Goal: Information Seeking & Learning: Learn about a topic

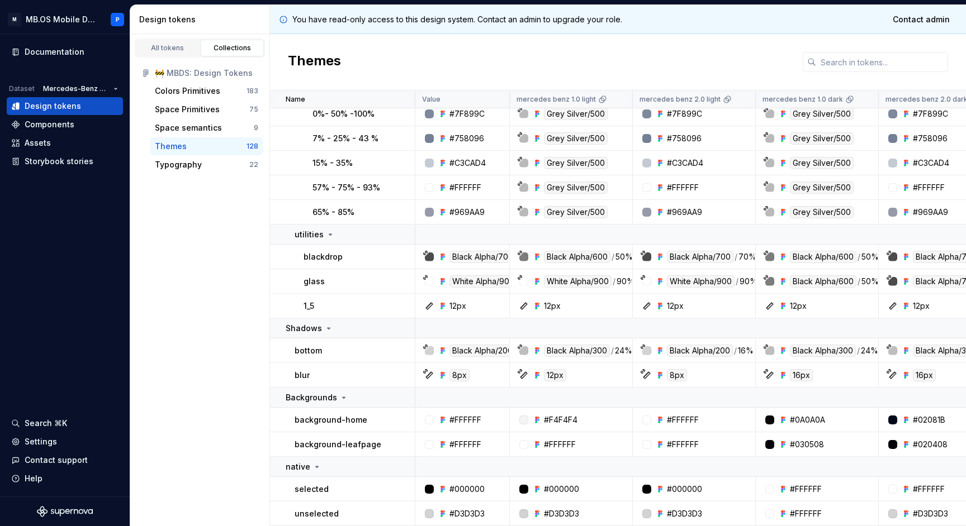
scroll to position [3634, 0]
click at [327, 330] on icon at bounding box center [328, 328] width 9 height 9
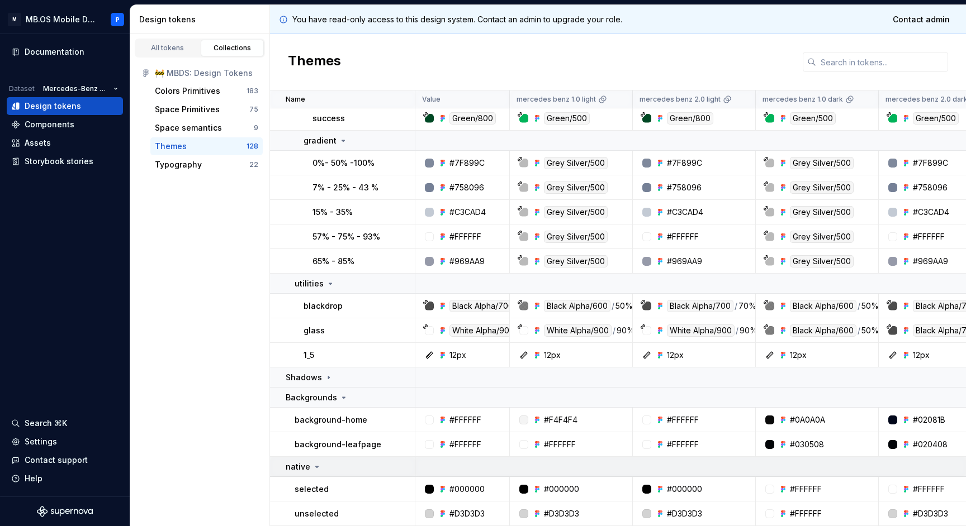
click at [325, 475] on td "native" at bounding box center [342, 467] width 145 height 20
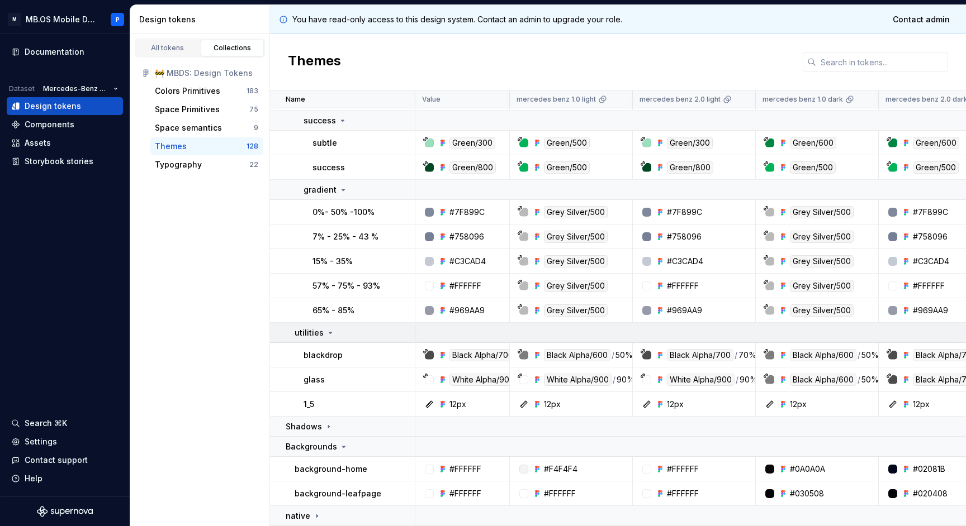
click at [332, 341] on td "utilities" at bounding box center [342, 333] width 145 height 20
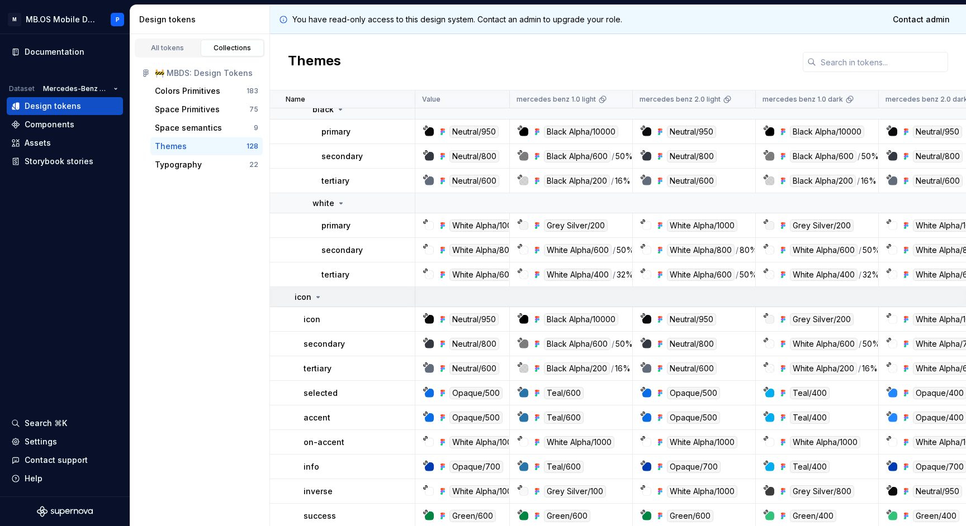
click at [318, 294] on icon at bounding box center [317, 297] width 9 height 9
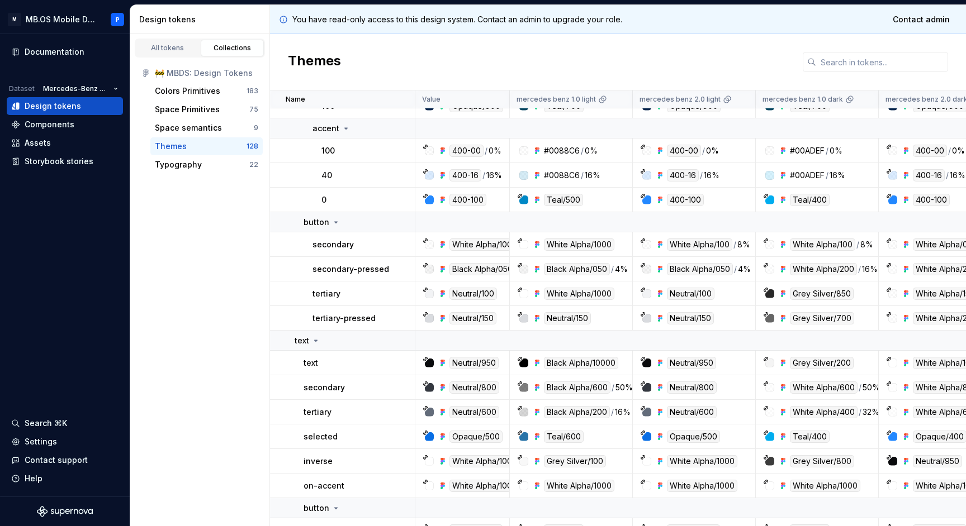
scroll to position [1244, 0]
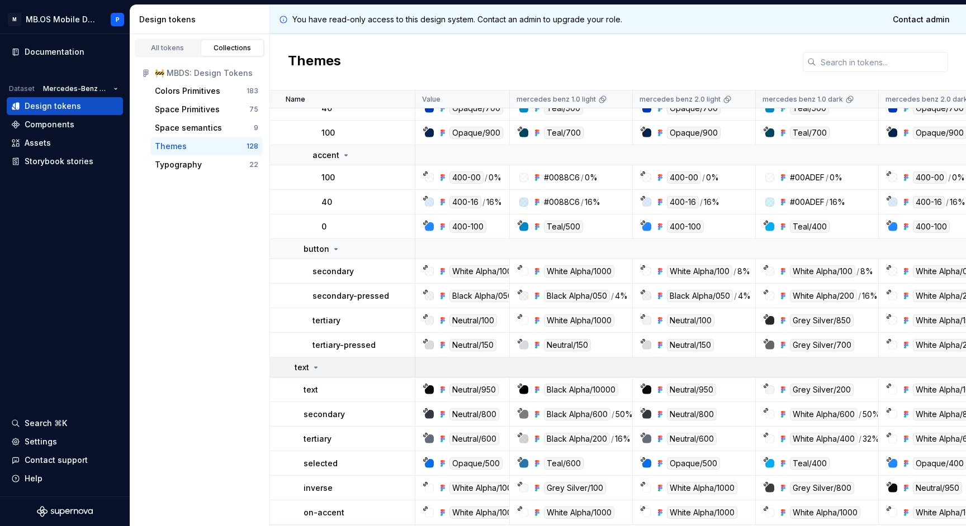
click at [316, 370] on icon at bounding box center [315, 367] width 9 height 9
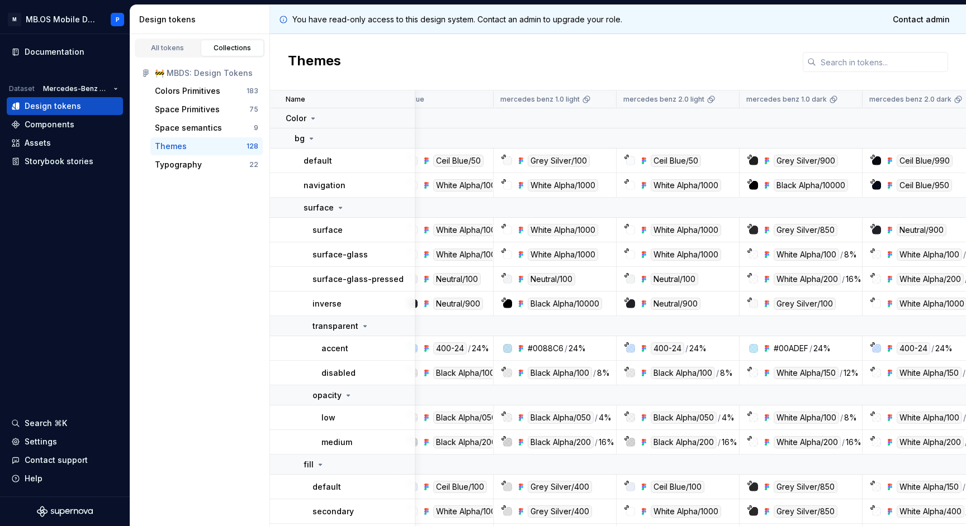
scroll to position [0, 20]
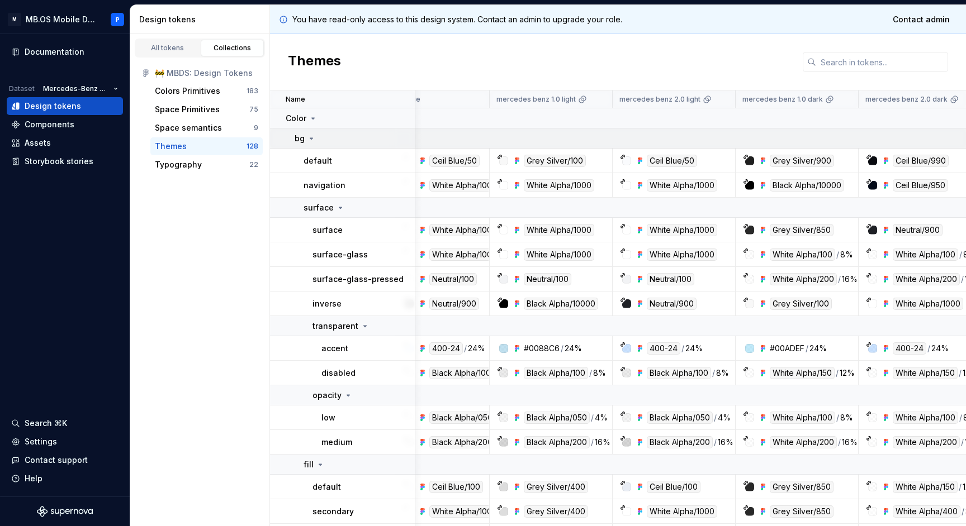
click at [311, 141] on icon at bounding box center [311, 138] width 9 height 9
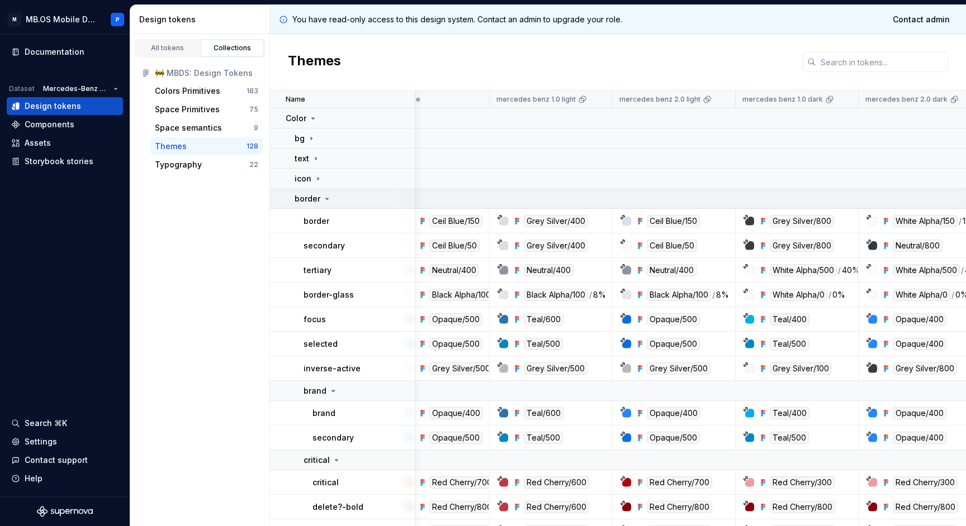
click at [313, 196] on p "border" at bounding box center [307, 198] width 26 height 11
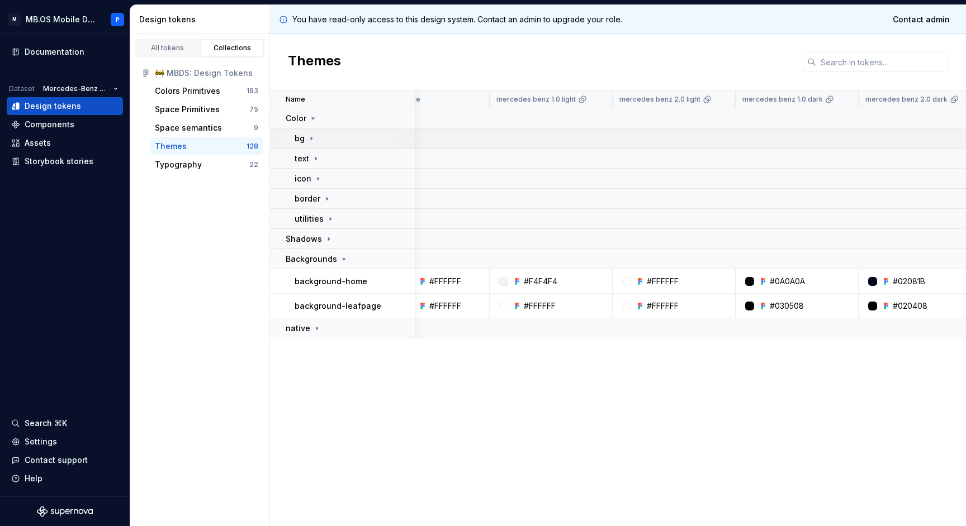
click at [313, 139] on icon at bounding box center [311, 138] width 9 height 9
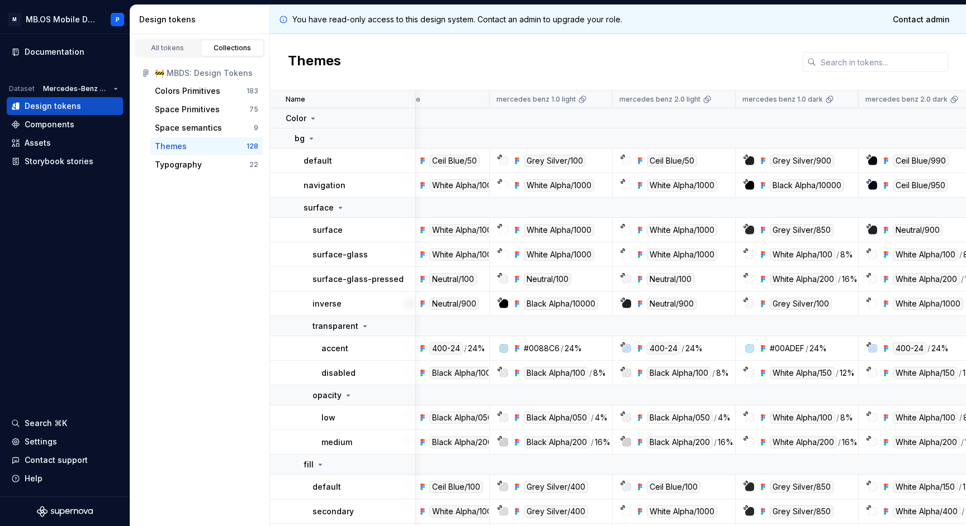
scroll to position [94, 20]
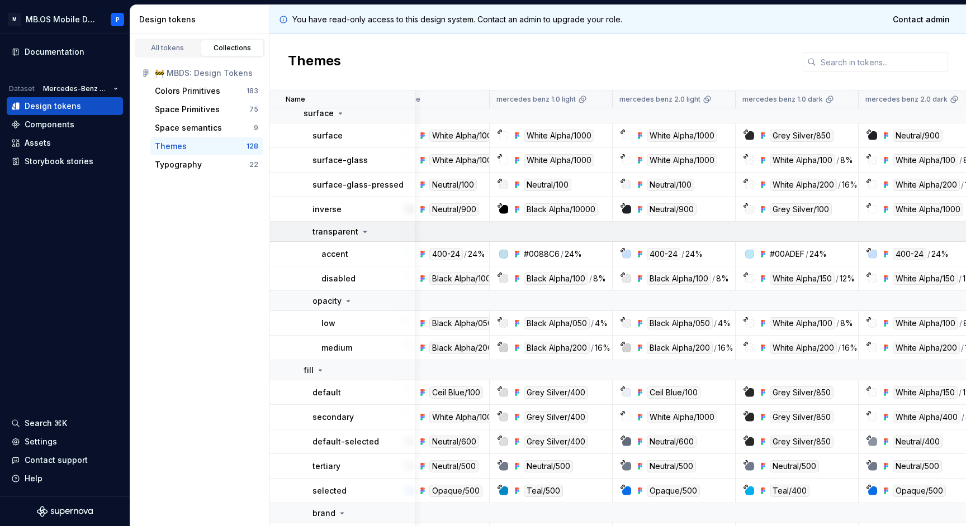
click at [354, 231] on p "transparent" at bounding box center [335, 231] width 46 height 11
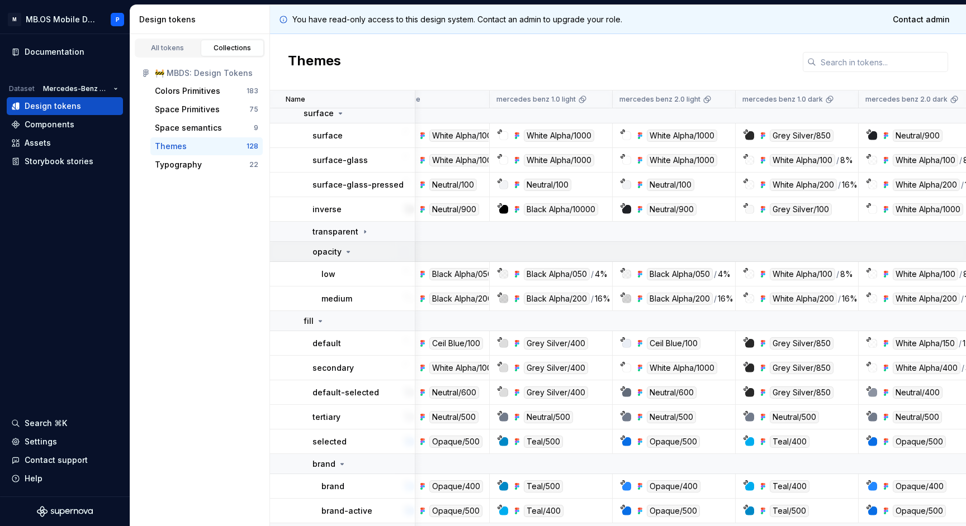
click at [353, 254] on div "opacity" at bounding box center [363, 251] width 102 height 11
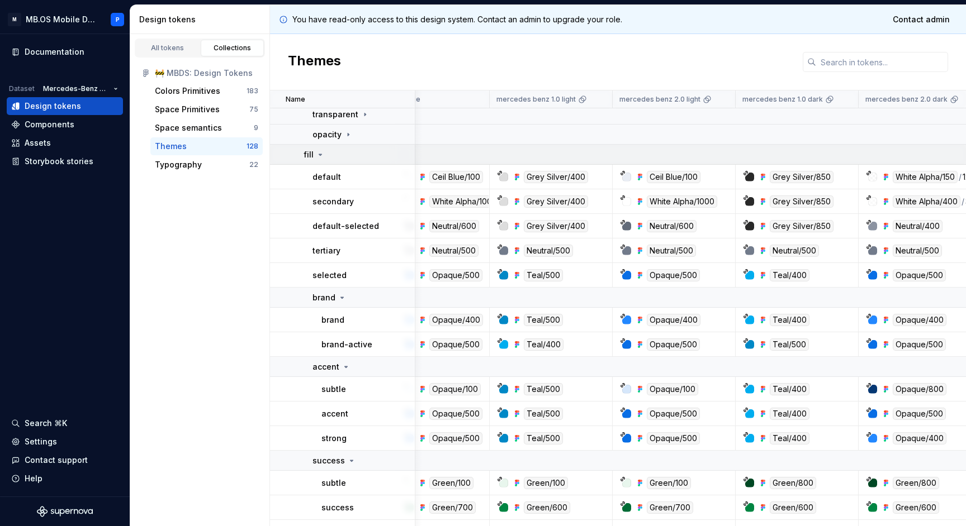
scroll to position [226, 20]
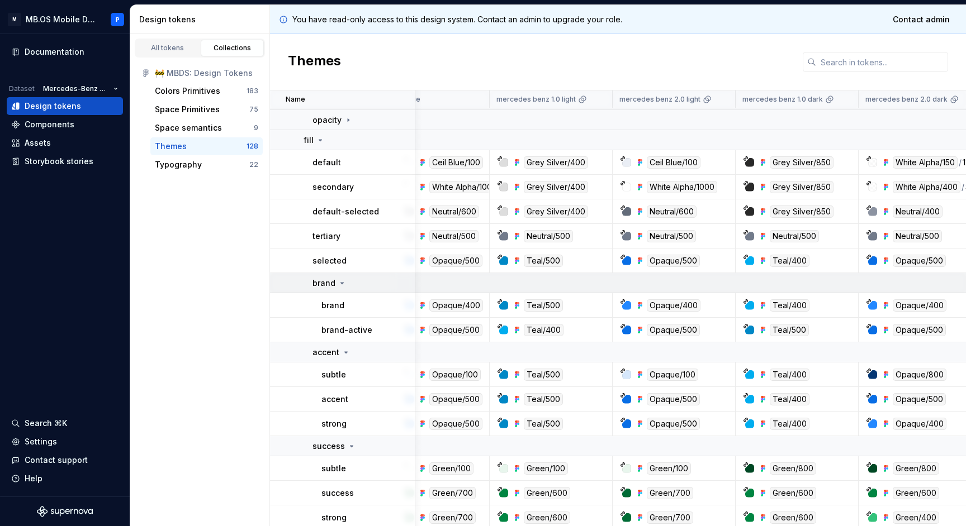
click at [342, 278] on div "brand" at bounding box center [329, 283] width 34 height 11
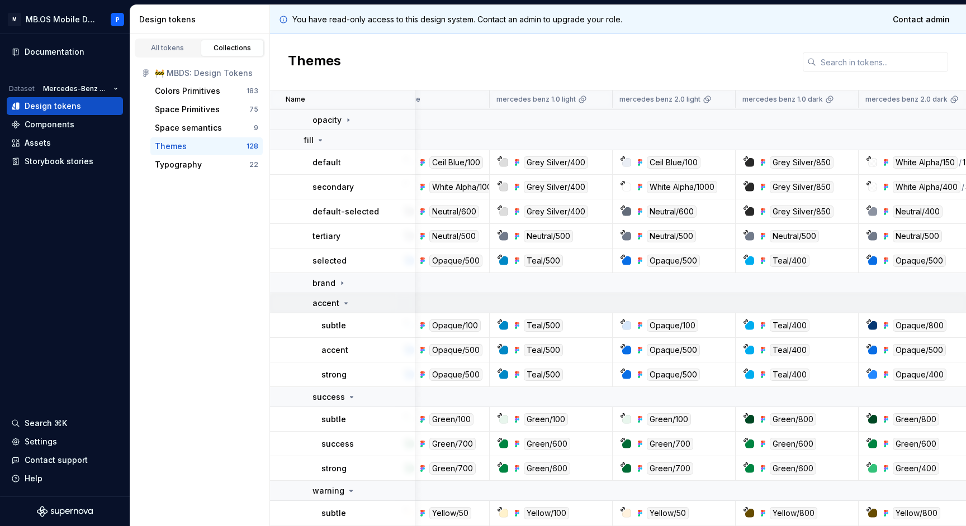
click at [341, 303] on icon at bounding box center [345, 303] width 9 height 9
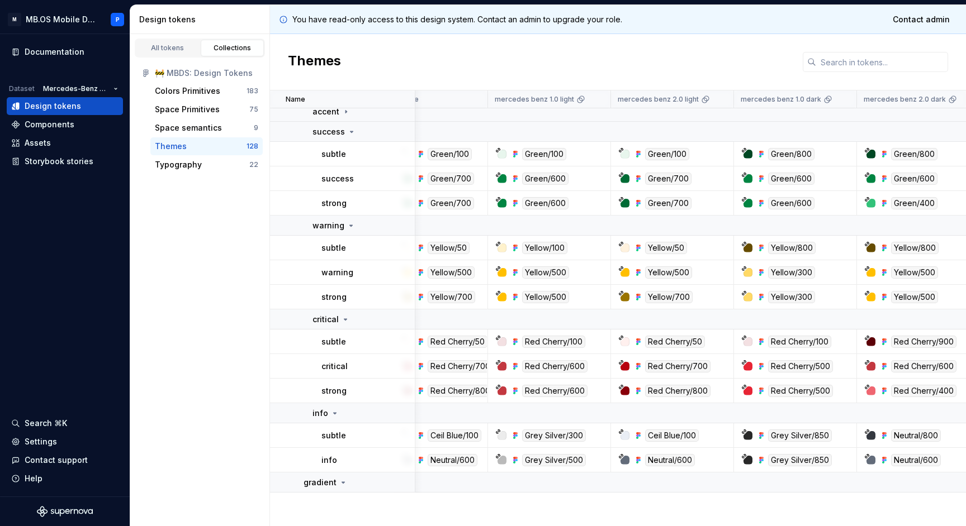
scroll to position [127, 21]
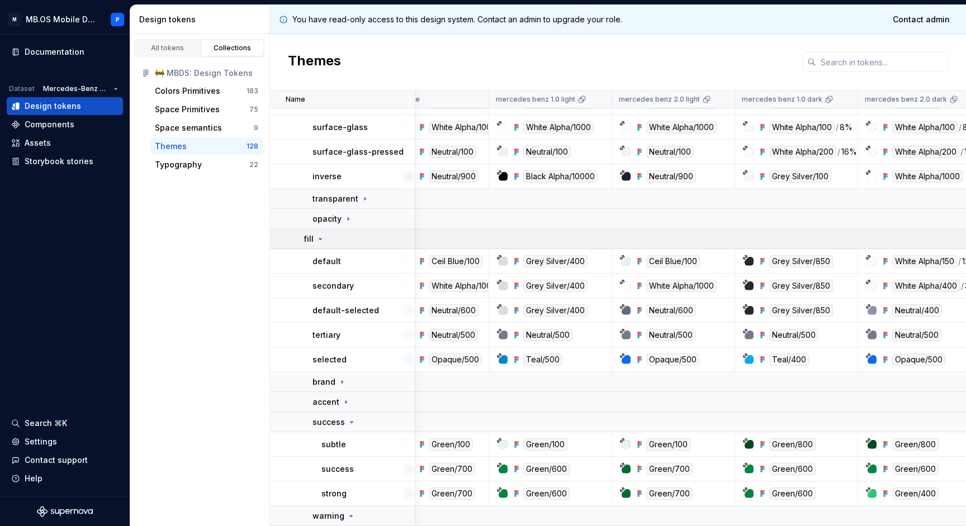
click at [316, 237] on icon at bounding box center [320, 239] width 9 height 9
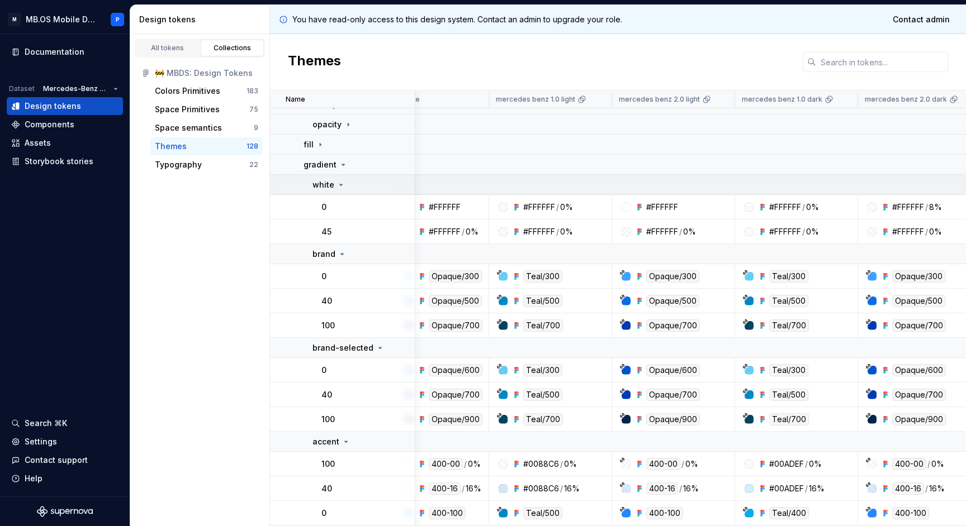
scroll to position [220, 21]
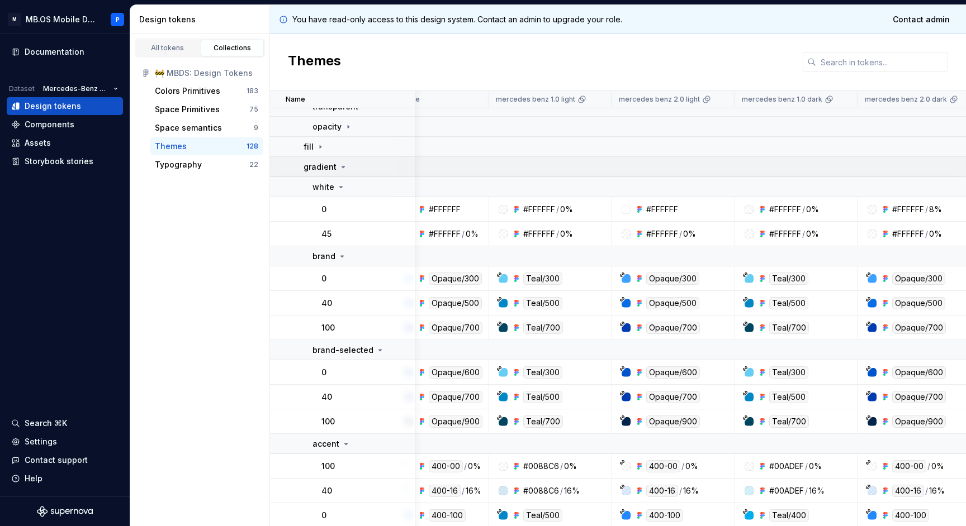
click at [331, 169] on p "gradient" at bounding box center [319, 166] width 33 height 11
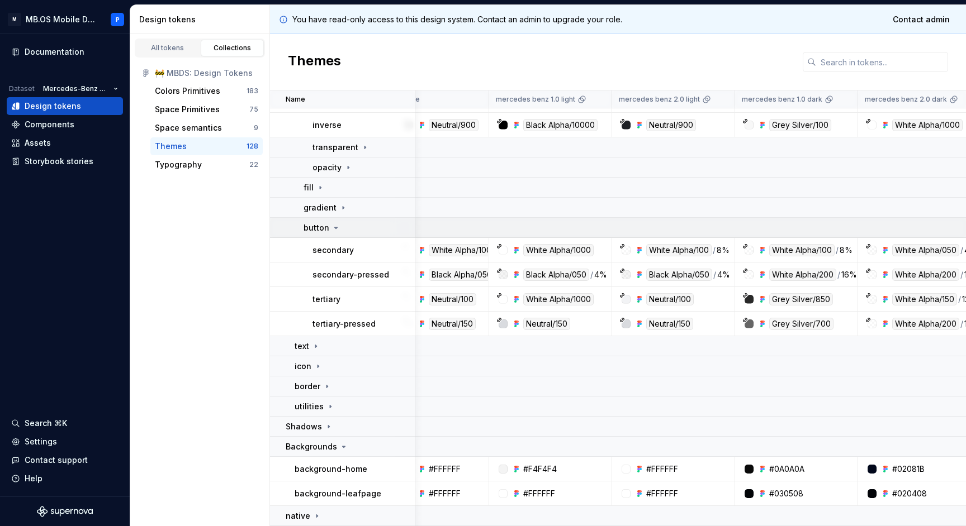
click at [335, 224] on icon at bounding box center [335, 228] width 9 height 9
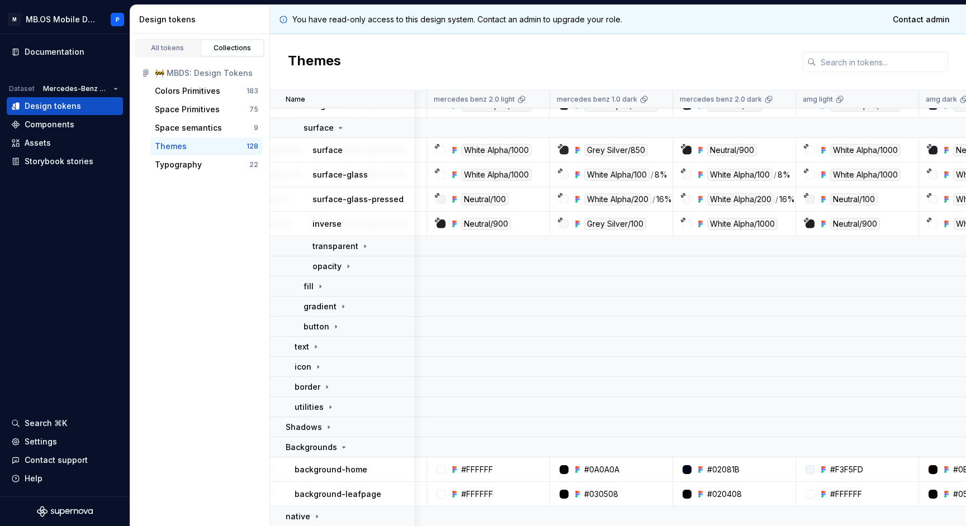
scroll to position [80, 215]
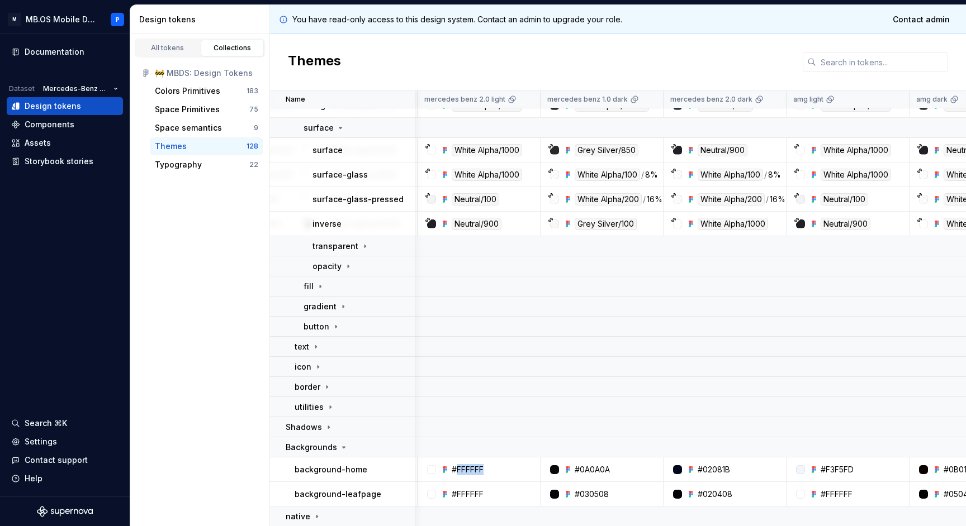
drag, startPoint x: 455, startPoint y: 471, endPoint x: 486, endPoint y: 469, distance: 30.2
click at [486, 469] on div "#FFFFFF" at bounding box center [482, 469] width 115 height 11
click at [477, 472] on div "#FFFFFF" at bounding box center [468, 469] width 32 height 11
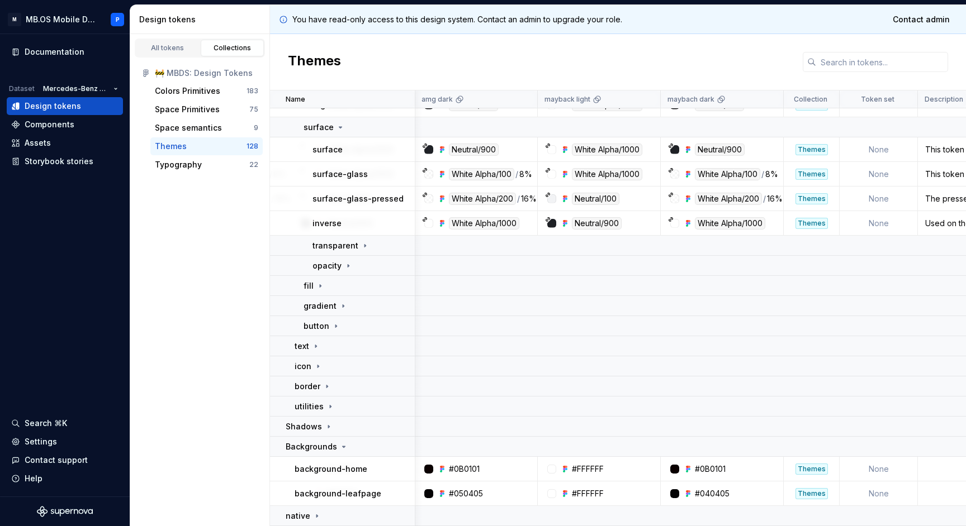
scroll to position [80, 711]
